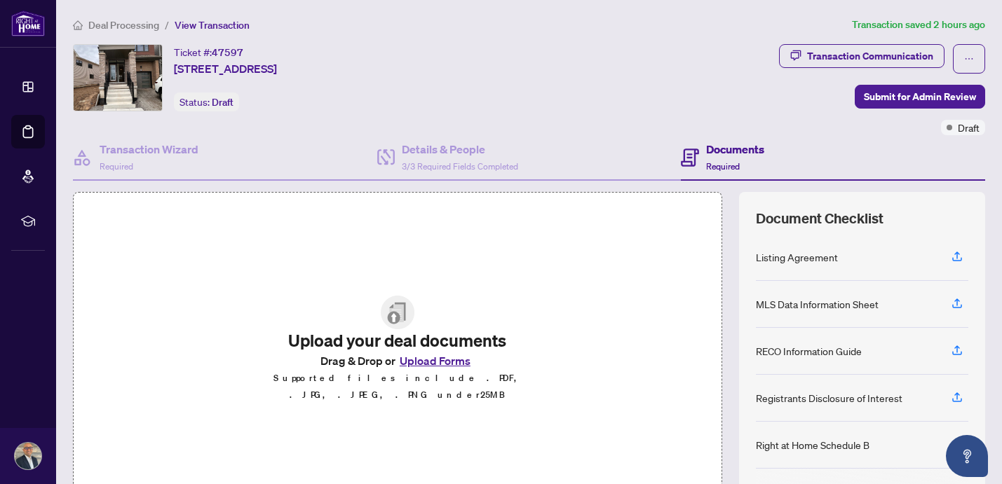
scroll to position [84, 0]
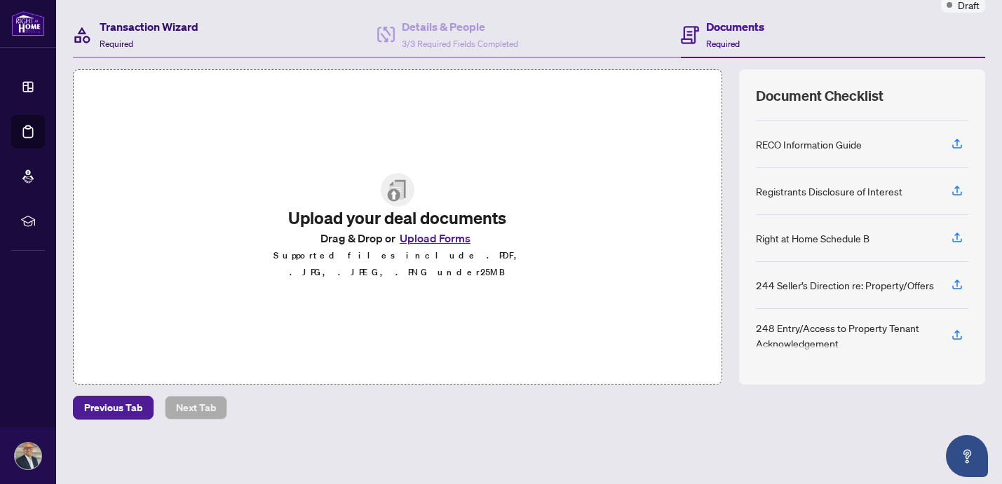
click at [129, 36] on div "Transaction Wizard Required" at bounding box center [149, 34] width 99 height 33
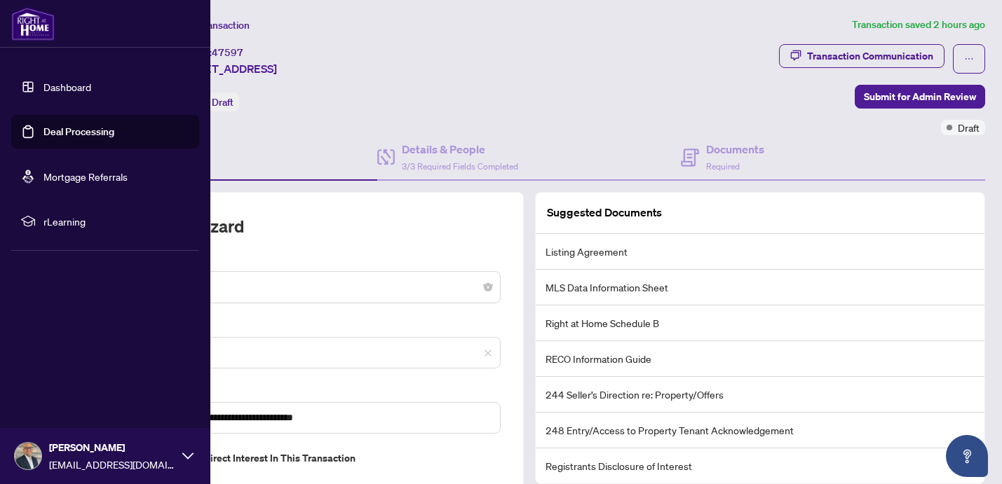
click at [43, 83] on link "Dashboard" at bounding box center [67, 87] width 48 height 13
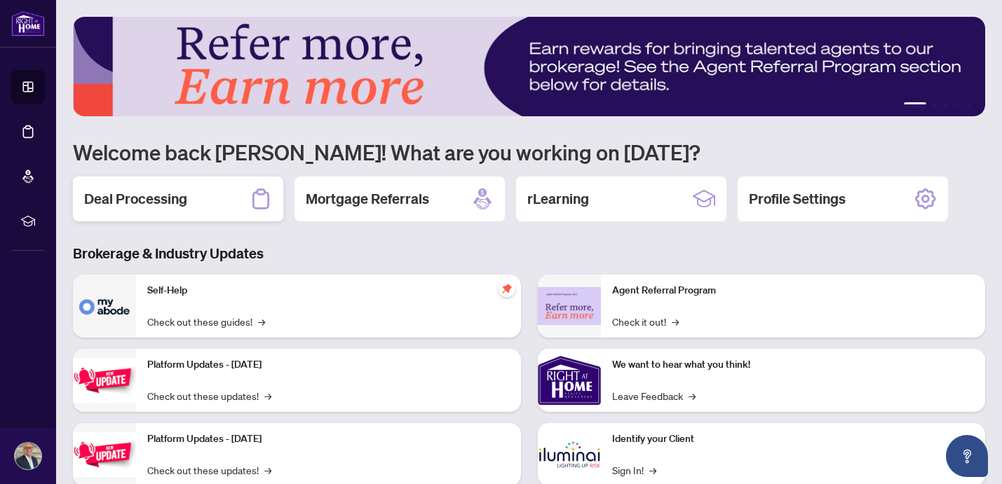
click at [133, 203] on h2 "Deal Processing" at bounding box center [135, 199] width 103 height 20
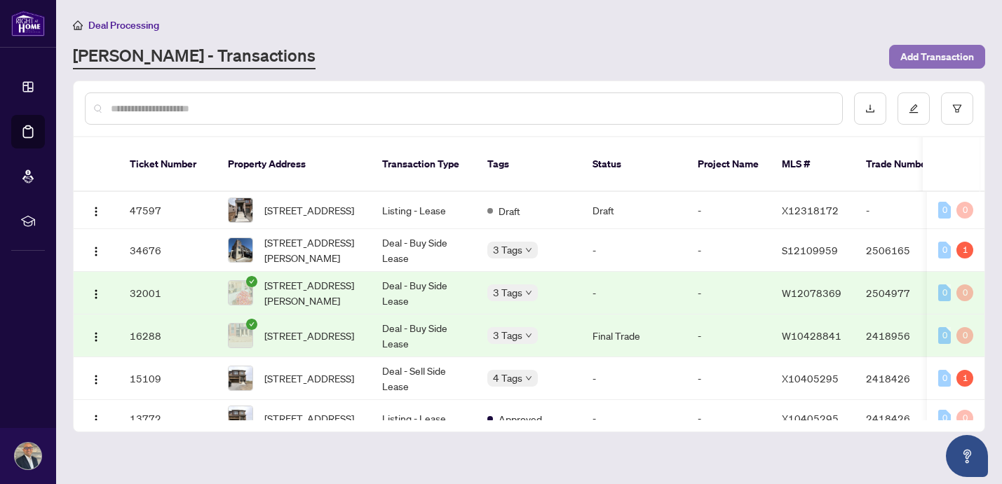
click at [920, 52] on span "Add Transaction" at bounding box center [937, 57] width 74 height 22
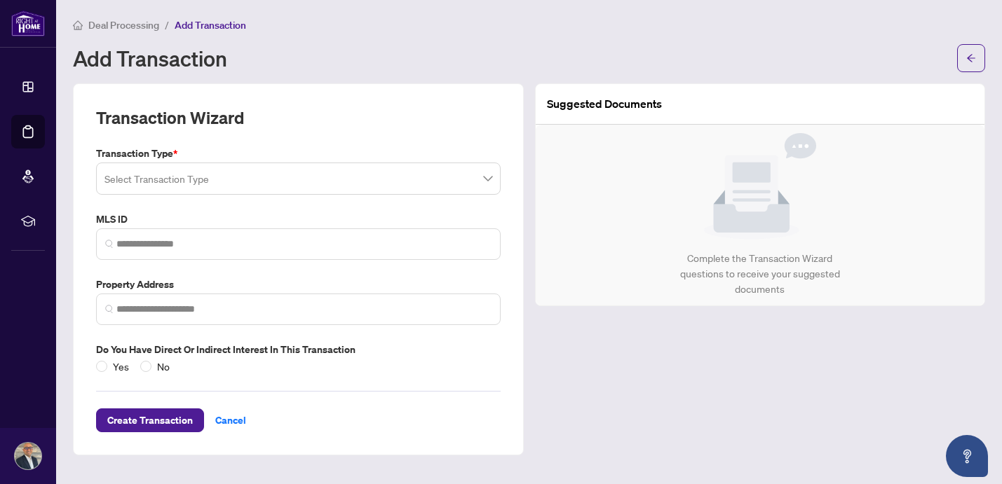
click at [353, 180] on input "search" at bounding box center [291, 180] width 375 height 31
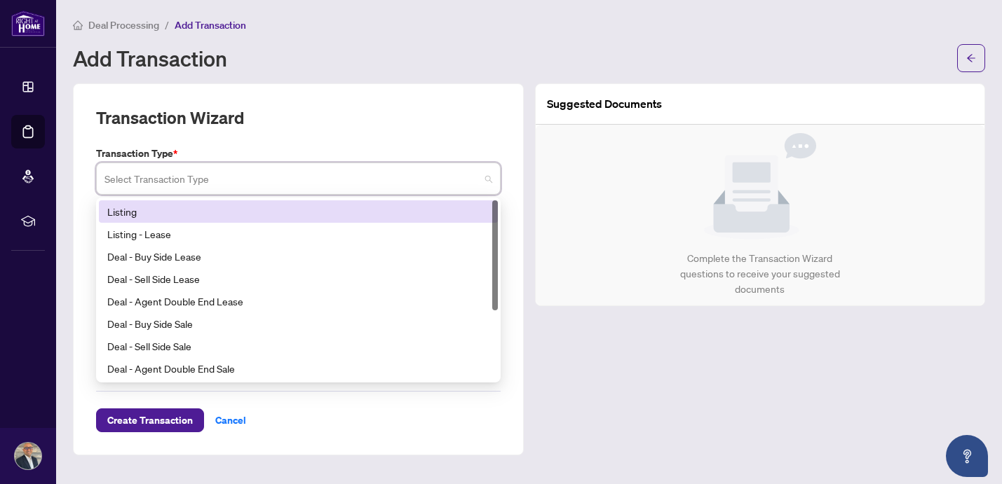
click at [320, 209] on div "Listing" at bounding box center [298, 211] width 382 height 15
